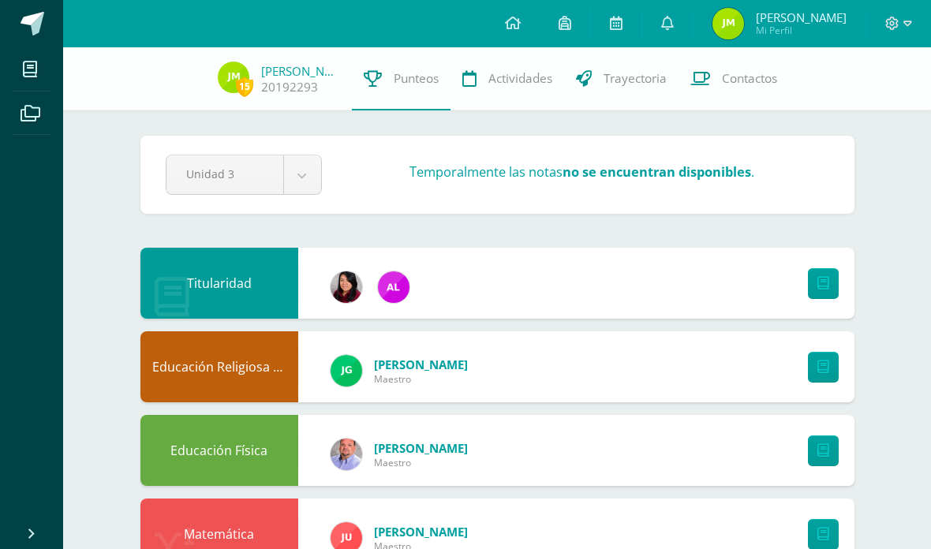
click at [674, 26] on icon at bounding box center [667, 23] width 13 height 14
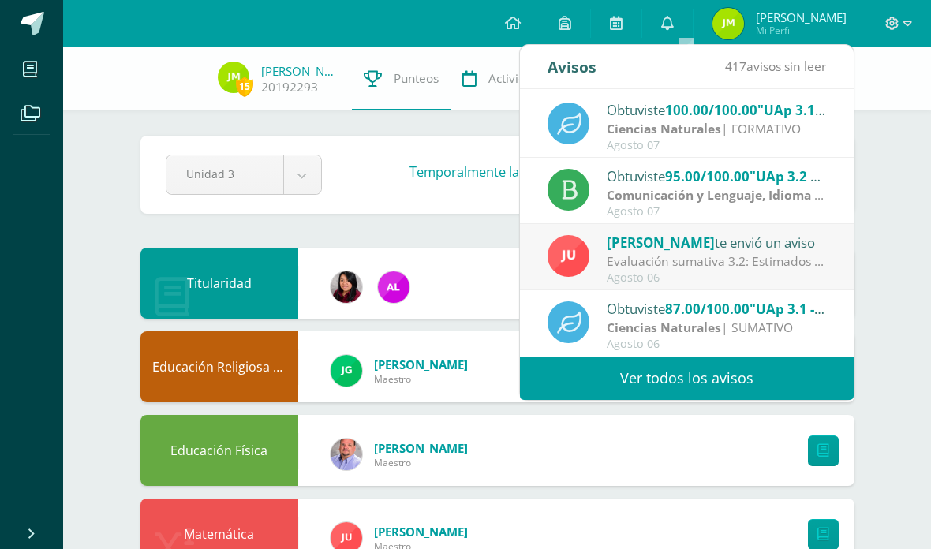
scroll to position [263, 0]
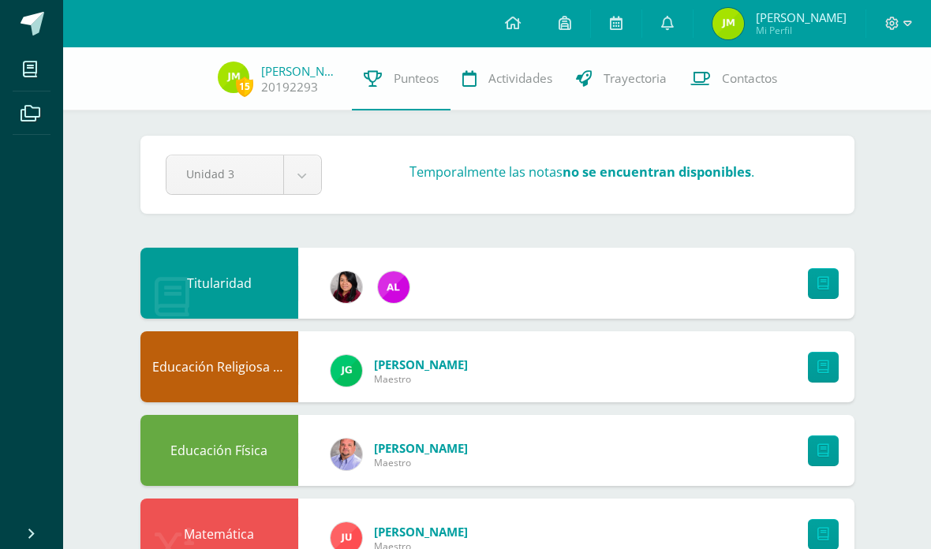
click at [877, 74] on div "15 [PERSON_NAME] 20192293 Punteos Actividades Trayectoria Contactos" at bounding box center [465, 78] width 931 height 63
click at [680, 6] on link at bounding box center [668, 23] width 51 height 47
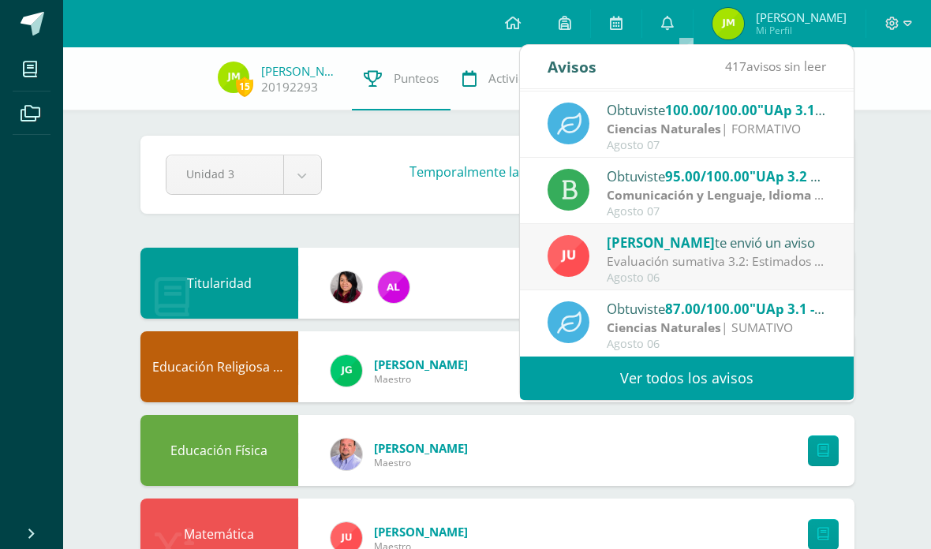
click at [794, 58] on span "417 avisos sin leer" at bounding box center [775, 66] width 101 height 17
click at [749, 377] on link "Ver todos los avisos" at bounding box center [687, 378] width 334 height 43
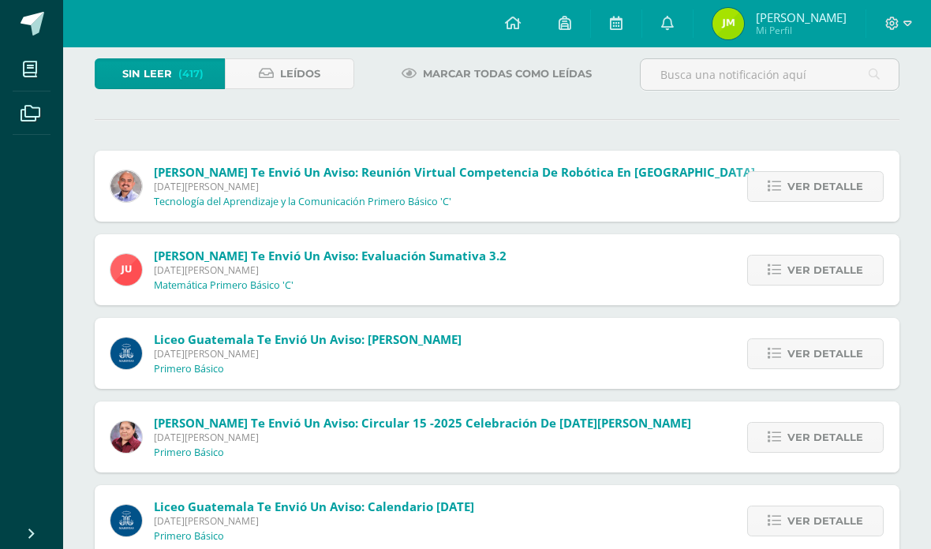
scroll to position [101, 0]
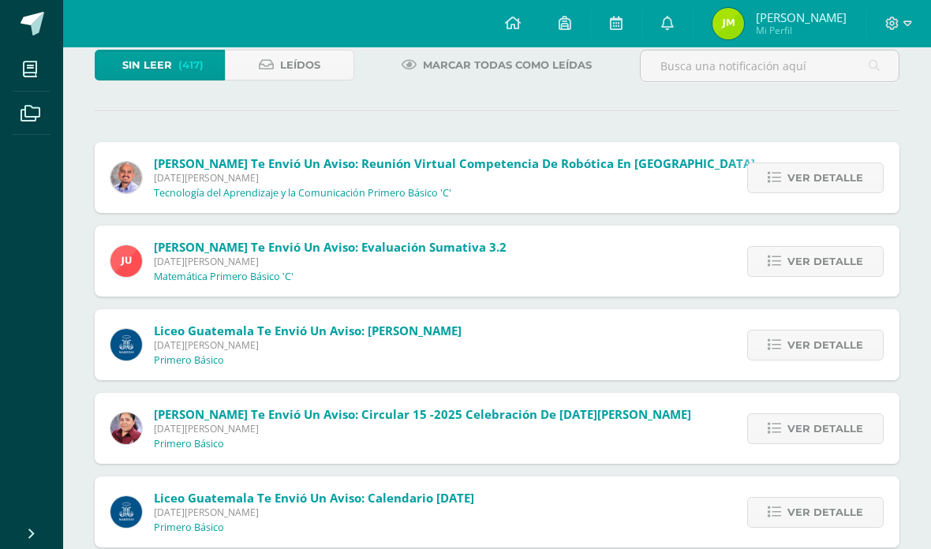
click at [855, 264] on span "Ver detalle" at bounding box center [826, 261] width 76 height 29
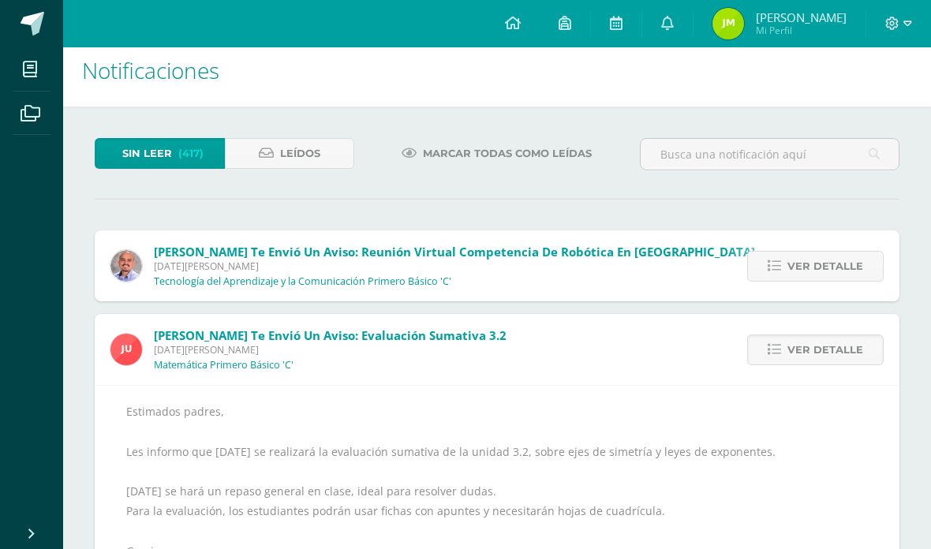
scroll to position [0, 0]
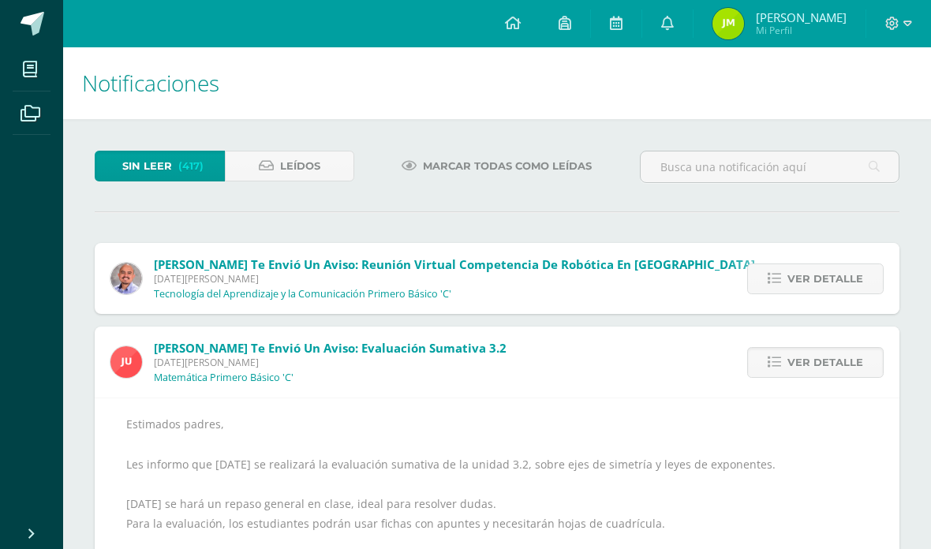
click at [693, 34] on link at bounding box center [668, 23] width 51 height 47
click at [738, 27] on img at bounding box center [729, 24] width 32 height 32
click at [733, 31] on img at bounding box center [729, 24] width 32 height 32
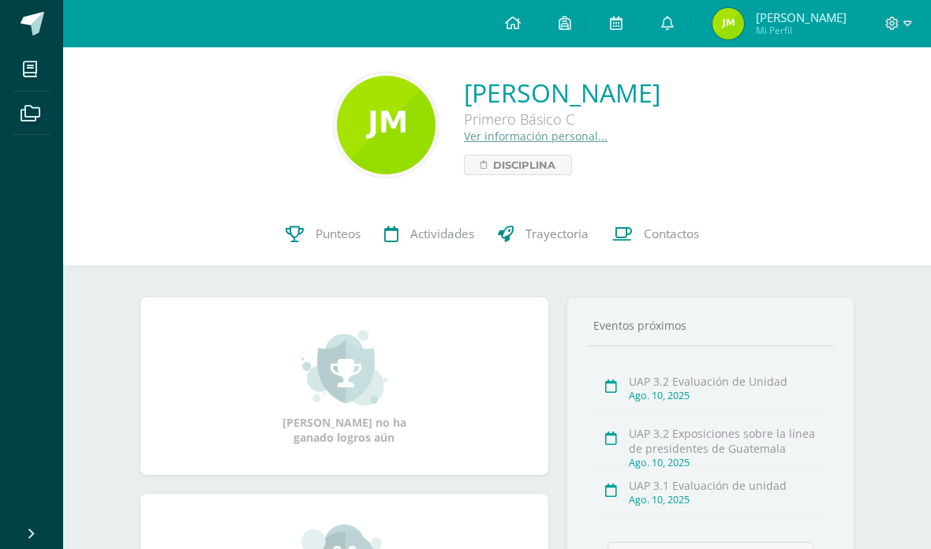
click at [298, 248] on link "Punteos" at bounding box center [323, 234] width 99 height 63
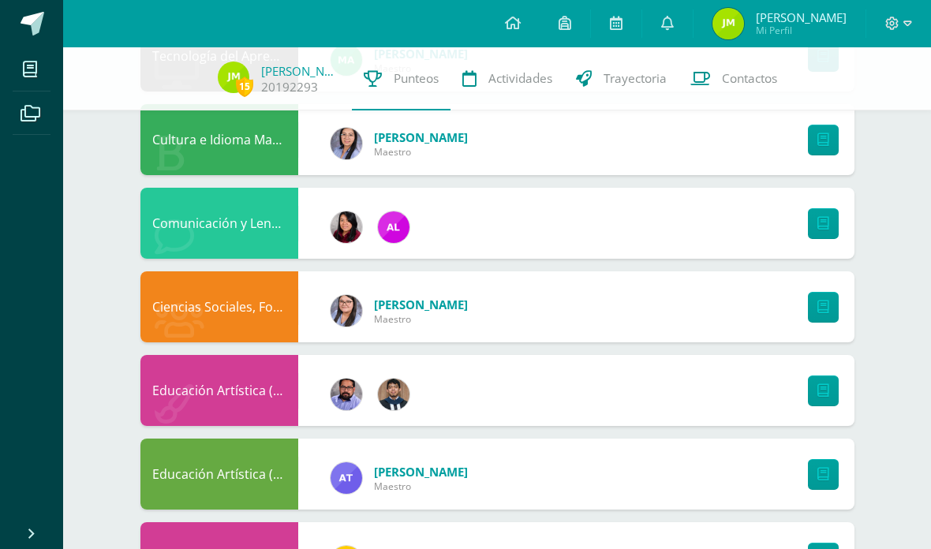
scroll to position [816, 0]
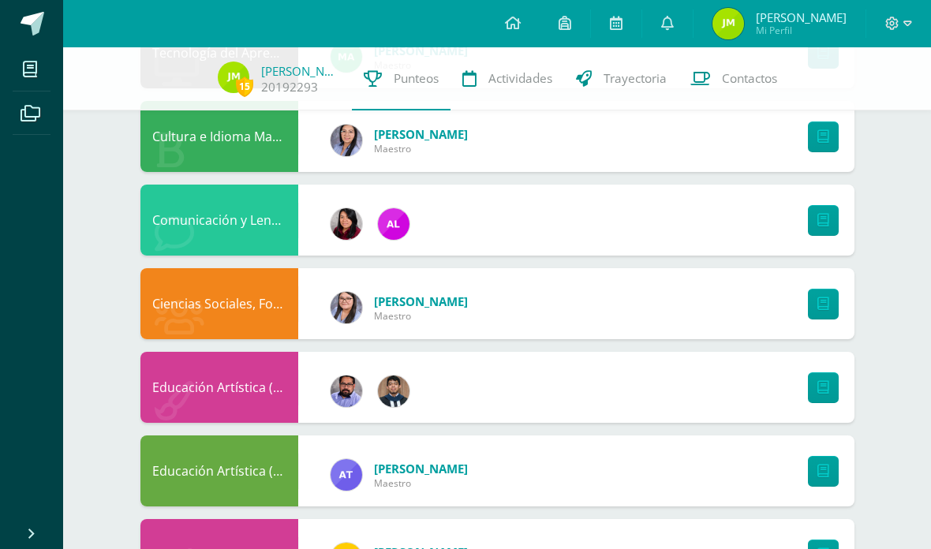
click at [816, 235] on link at bounding box center [823, 220] width 31 height 31
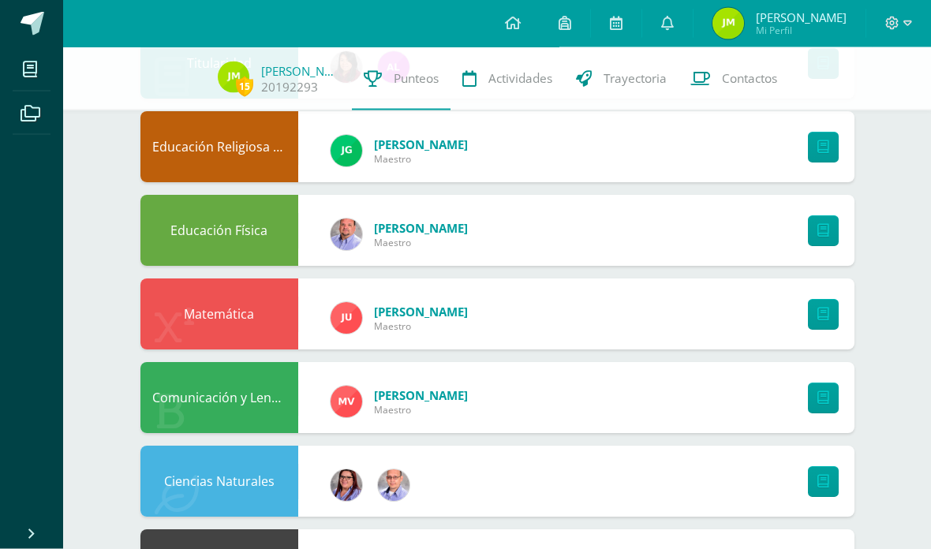
scroll to position [0, 0]
